Goal: Find specific page/section: Find specific page/section

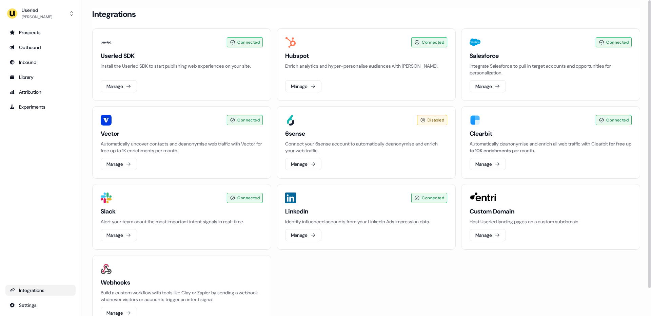
click at [337, 10] on div "Integrations" at bounding box center [366, 14] width 548 height 12
click at [372, 9] on div "Integrations" at bounding box center [366, 14] width 548 height 12
click at [308, 9] on div "Integrations" at bounding box center [366, 14] width 548 height 12
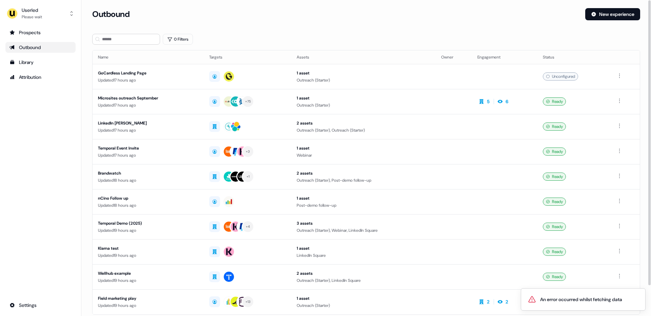
click at [314, 10] on div "Outbound" at bounding box center [335, 14] width 487 height 12
click at [336, 22] on div "Outbound New experience" at bounding box center [366, 18] width 548 height 20
click at [42, 139] on div "Prospects Outbound Library Attribution Settings" at bounding box center [40, 169] width 70 height 284
click at [41, 139] on div "Prospects Outbound Library Attribution Settings" at bounding box center [40, 169] width 70 height 284
click at [42, 156] on div "Prospects Outbound Library Attribution Settings" at bounding box center [40, 169] width 70 height 284
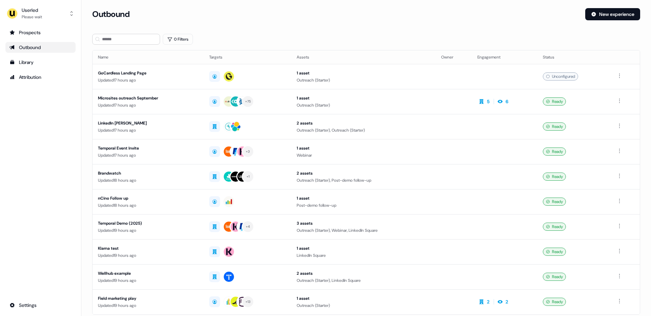
click at [41, 153] on div "Prospects Outbound Library Attribution Settings" at bounding box center [40, 169] width 70 height 284
click at [42, 159] on div "Prospects Outbound Library Attribution Settings" at bounding box center [40, 169] width 70 height 284
click at [39, 147] on div "Prospects Outbound Library Attribution Settings" at bounding box center [40, 169] width 70 height 284
click at [245, 13] on div "Outbound" at bounding box center [335, 14] width 487 height 12
